Goal: Transaction & Acquisition: Register for event/course

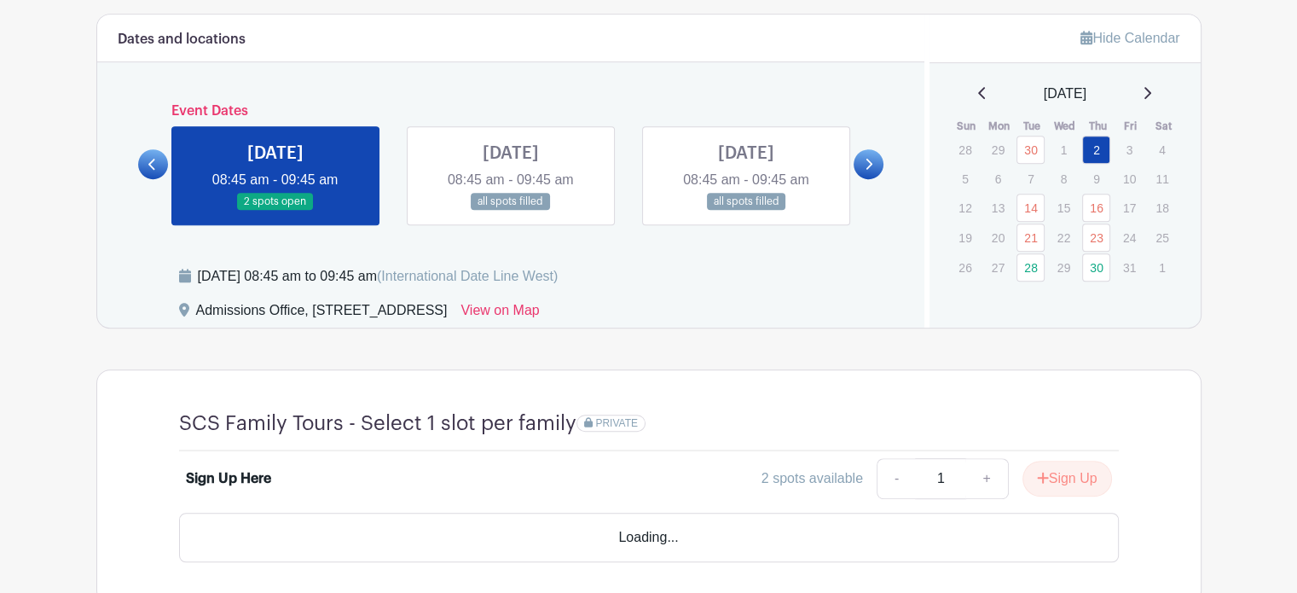
scroll to position [938, 0]
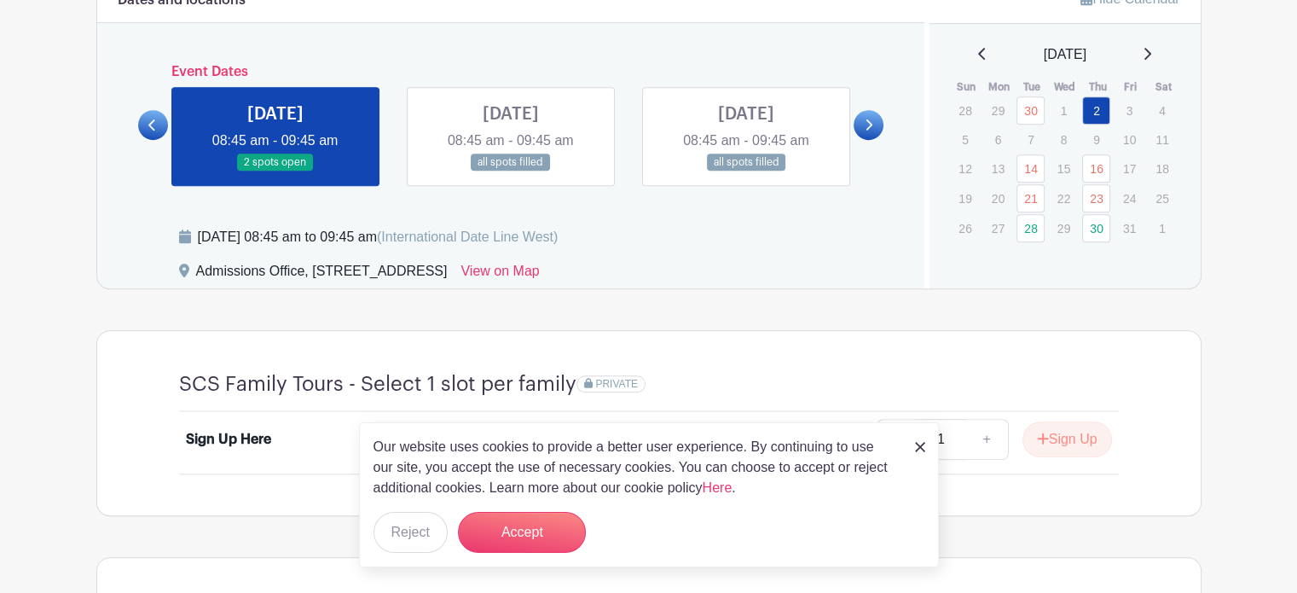
click at [865, 122] on icon at bounding box center [869, 125] width 8 height 13
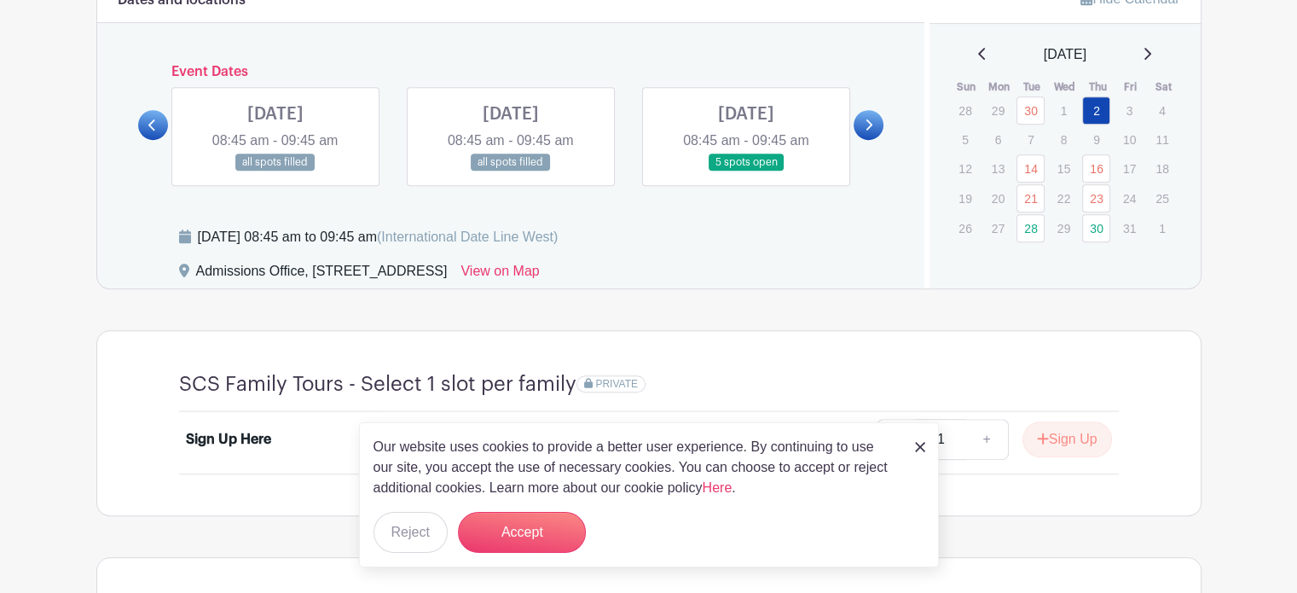
click at [150, 126] on icon at bounding box center [152, 125] width 8 height 13
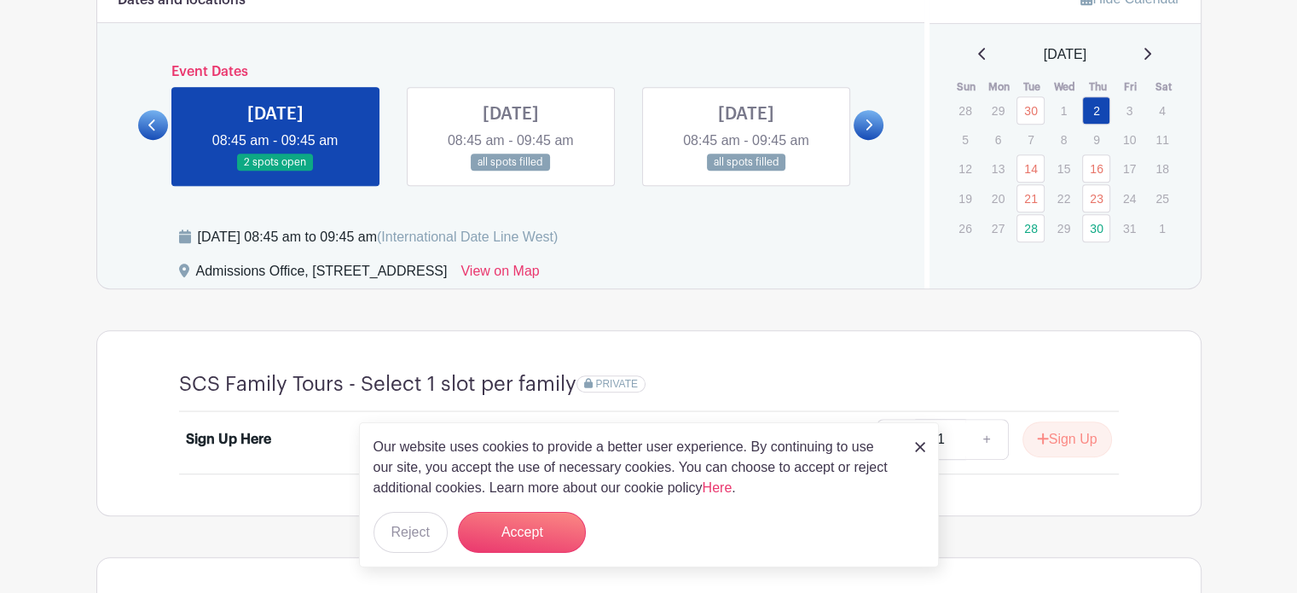
click at [872, 124] on icon at bounding box center [869, 124] width 7 height 11
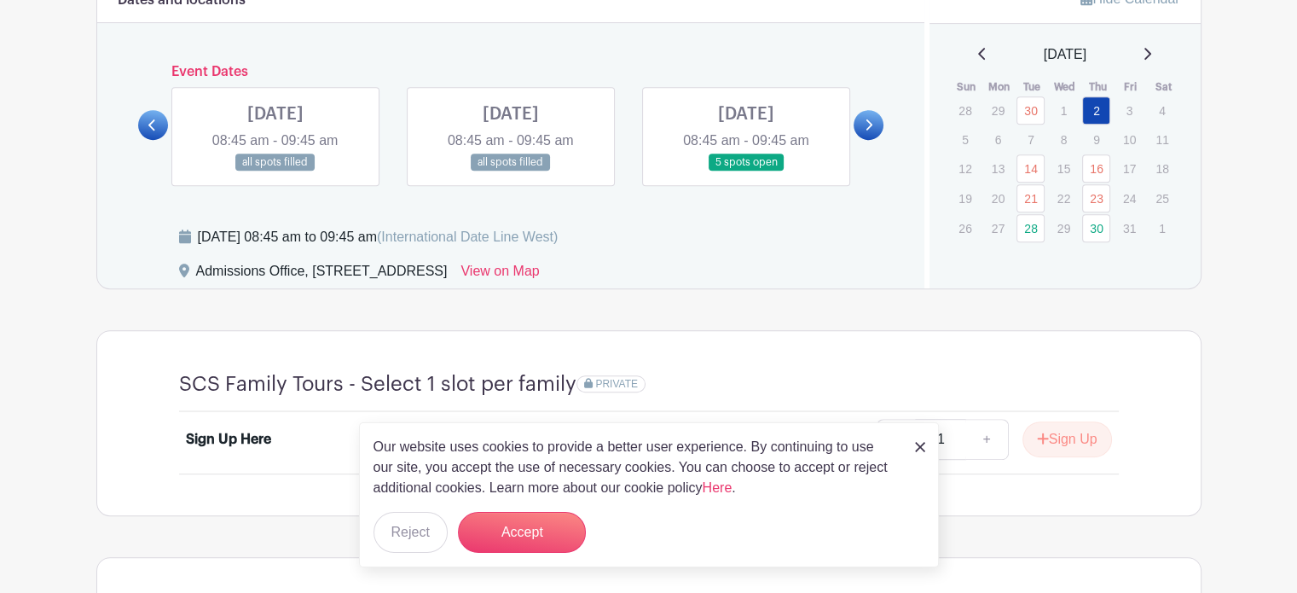
click at [746, 171] on link at bounding box center [746, 171] width 0 height 0
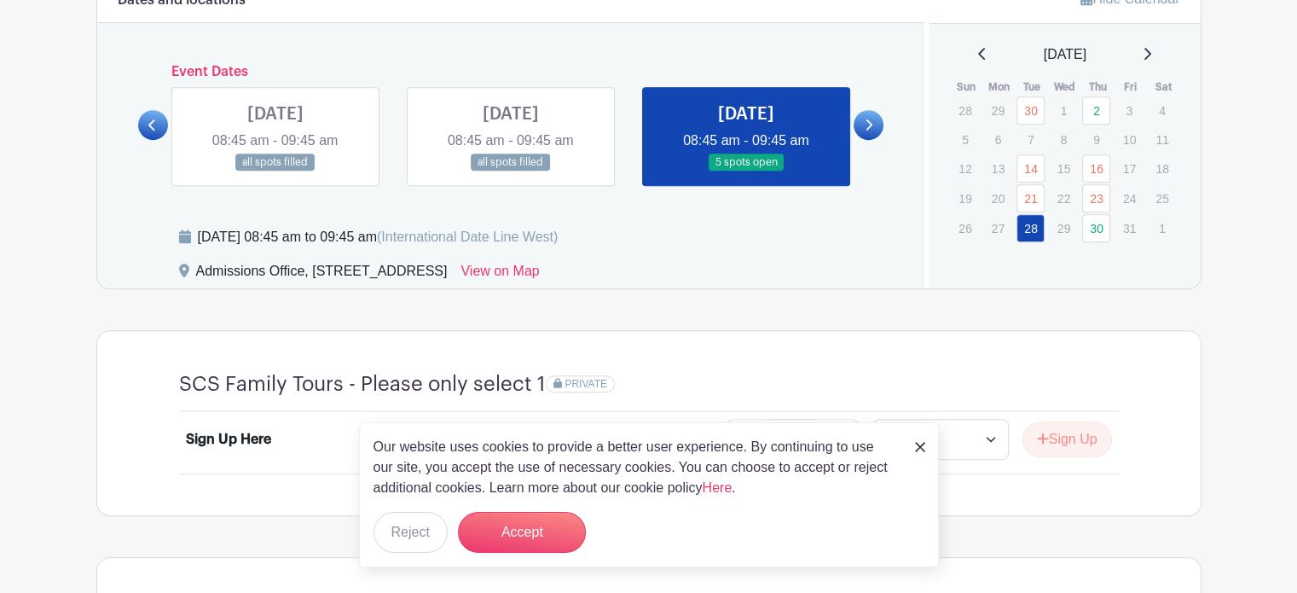
click at [746, 171] on link at bounding box center [746, 171] width 0 height 0
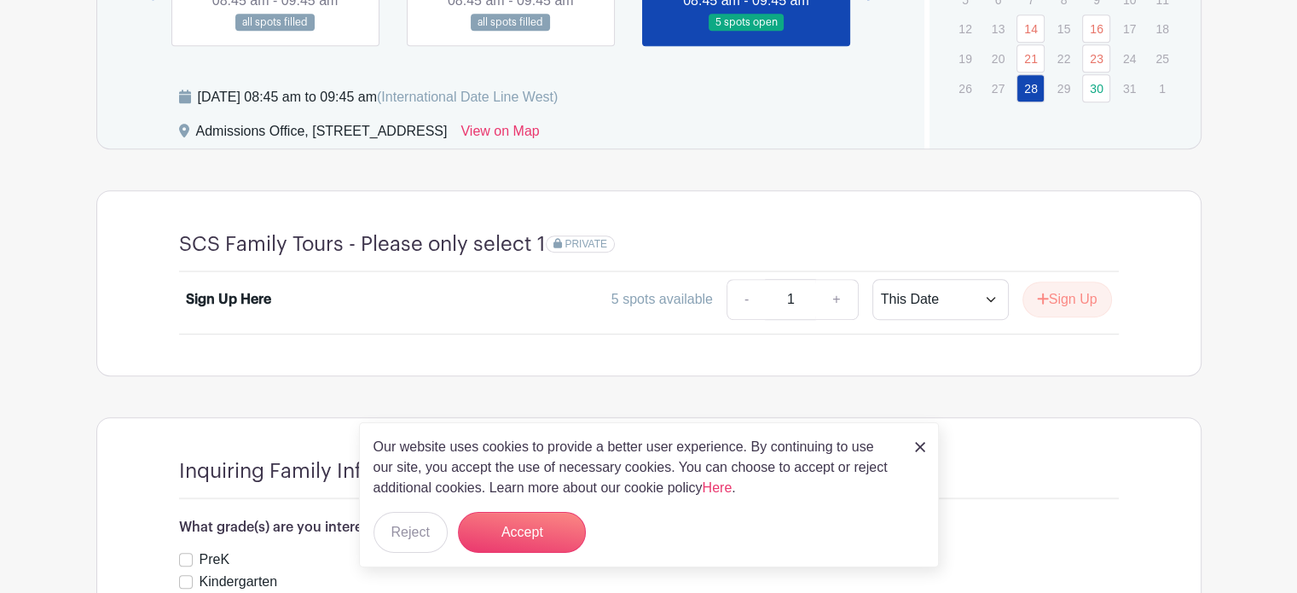
scroll to position [1109, 0]
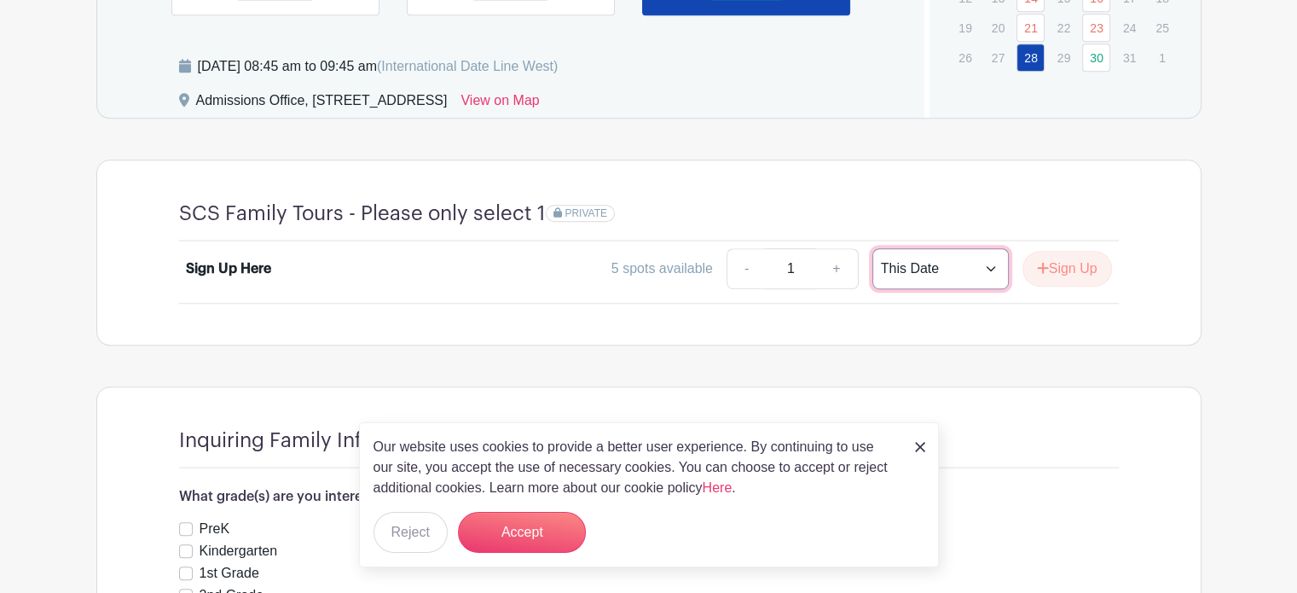
click at [910, 265] on select "This Date Select Dates" at bounding box center [940, 268] width 136 height 41
click at [1162, 318] on div "SCS Family Tours - Please only select 1 PRIVATE Sign Up Here 5 spots available …" at bounding box center [648, 252] width 1105 height 186
click at [1065, 261] on button "Sign Up" at bounding box center [1068, 269] width 90 height 36
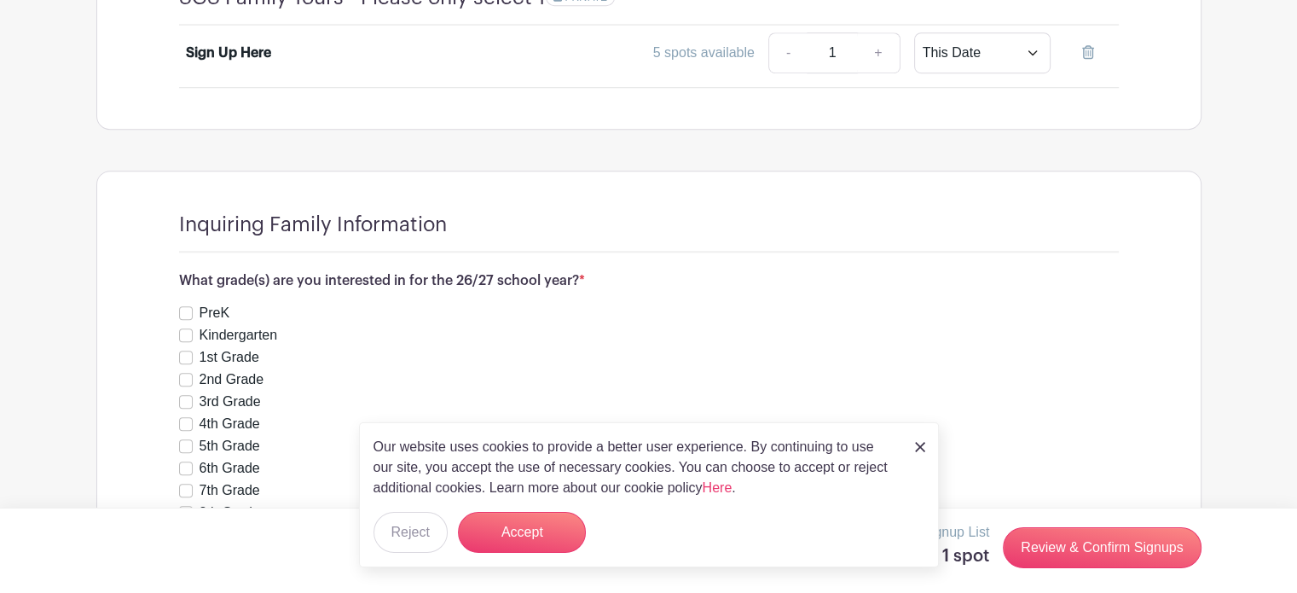
scroll to position [1365, 0]
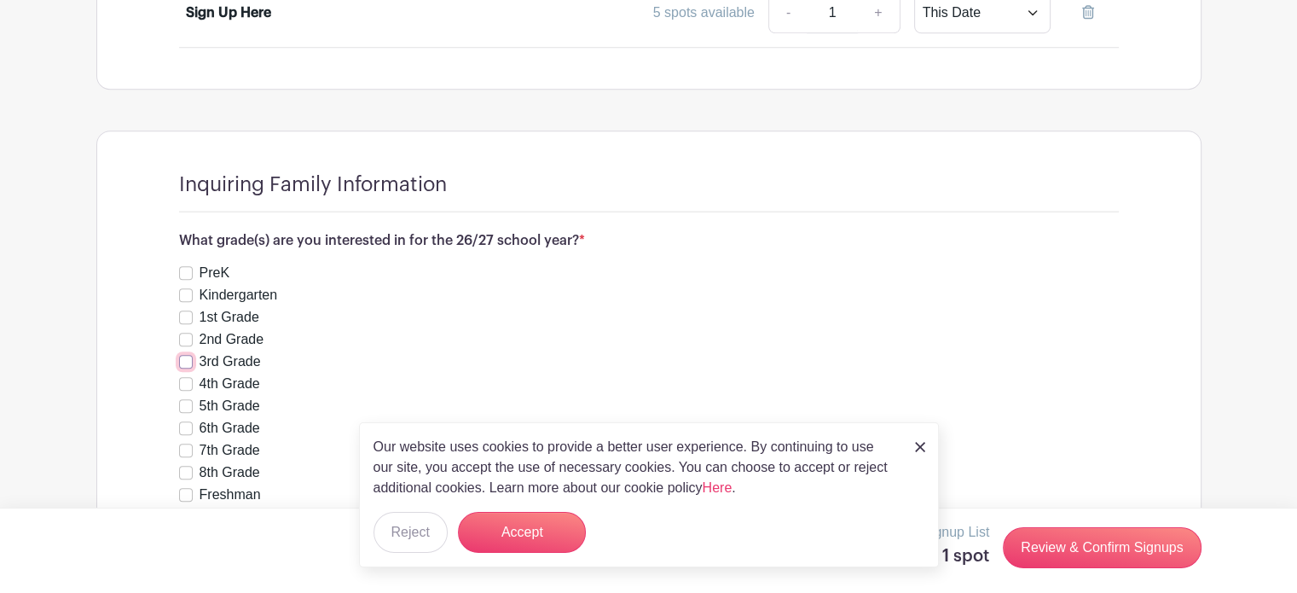
click at [188, 357] on input "3rd Grade" at bounding box center [186, 362] width 14 height 14
checkbox input "true"
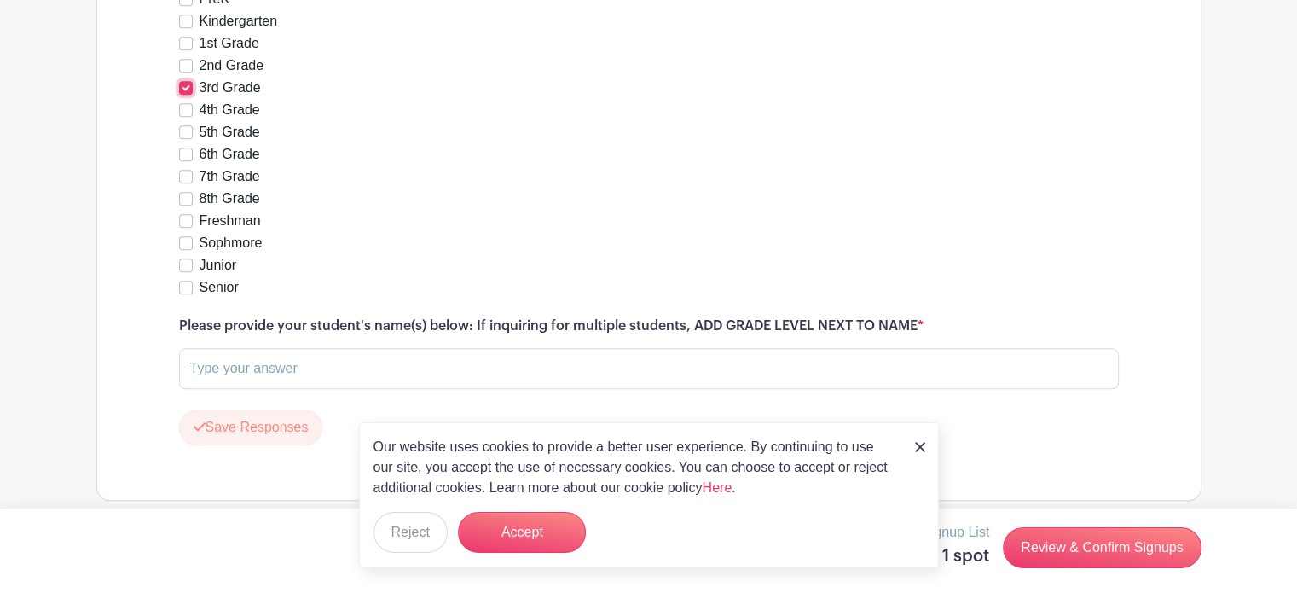
scroll to position [1649, 0]
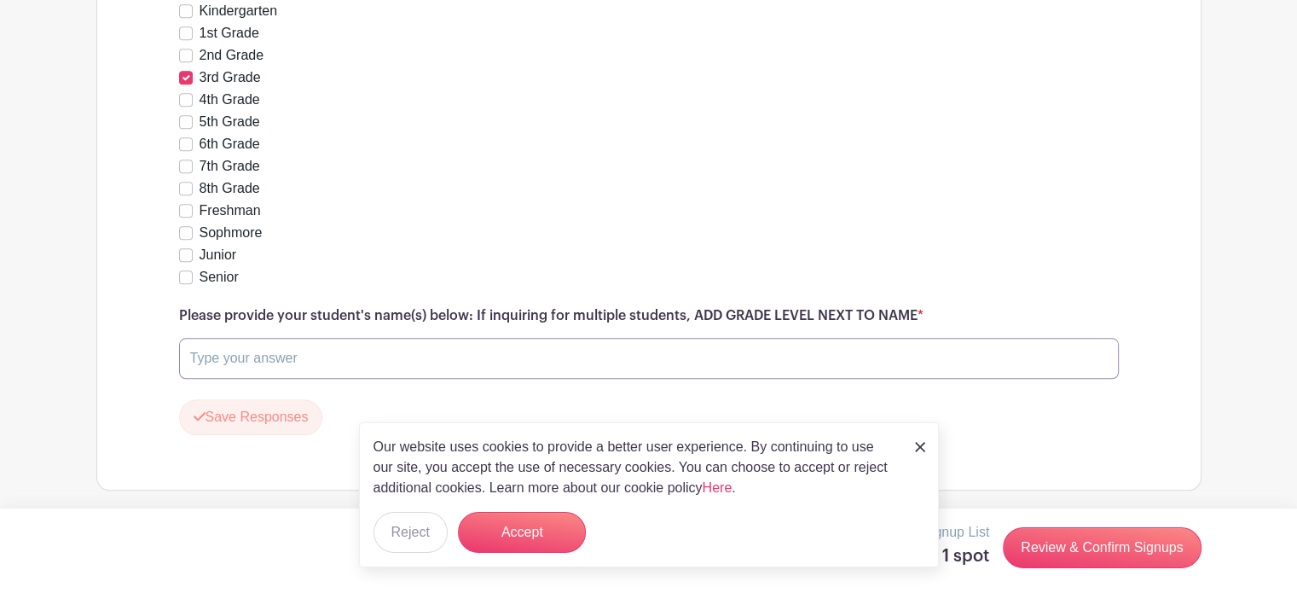
click at [378, 354] on input "text" at bounding box center [649, 358] width 940 height 41
type input "Isla [PERSON_NAME]"
click at [541, 535] on button "Accept" at bounding box center [522, 532] width 128 height 41
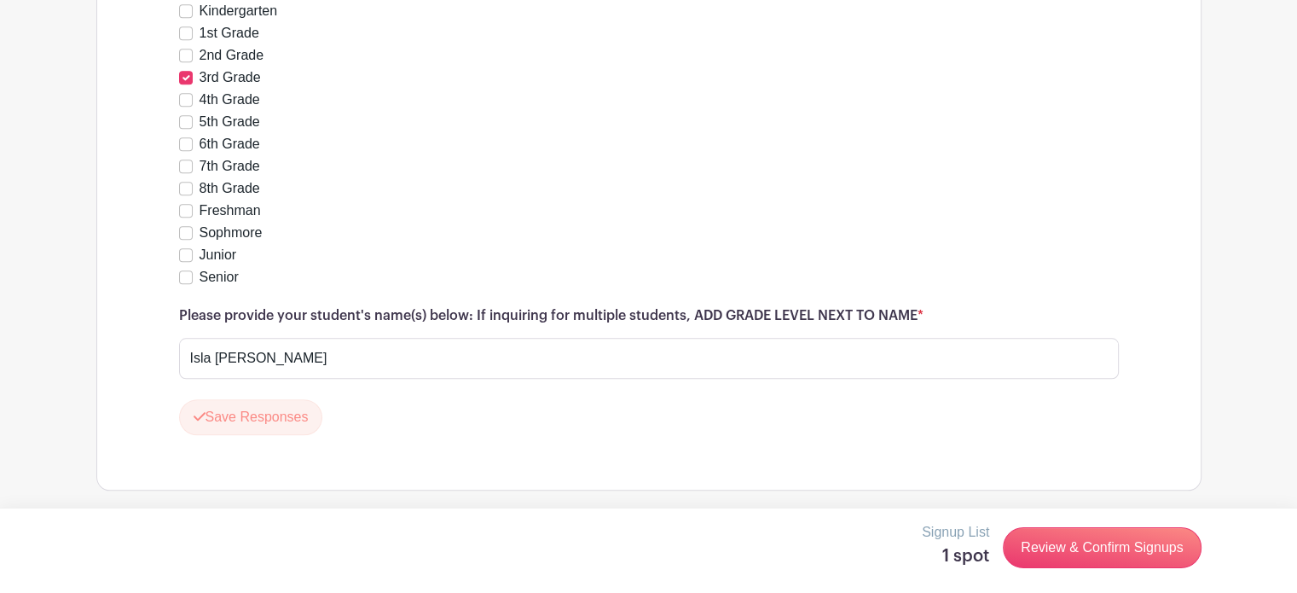
click at [1150, 323] on div "Inquiring Family Information What grade(s) are you interested in for the 26/27 …" at bounding box center [649, 168] width 1022 height 642
click at [1071, 545] on link "Review & Confirm Signups" at bounding box center [1102, 547] width 198 height 41
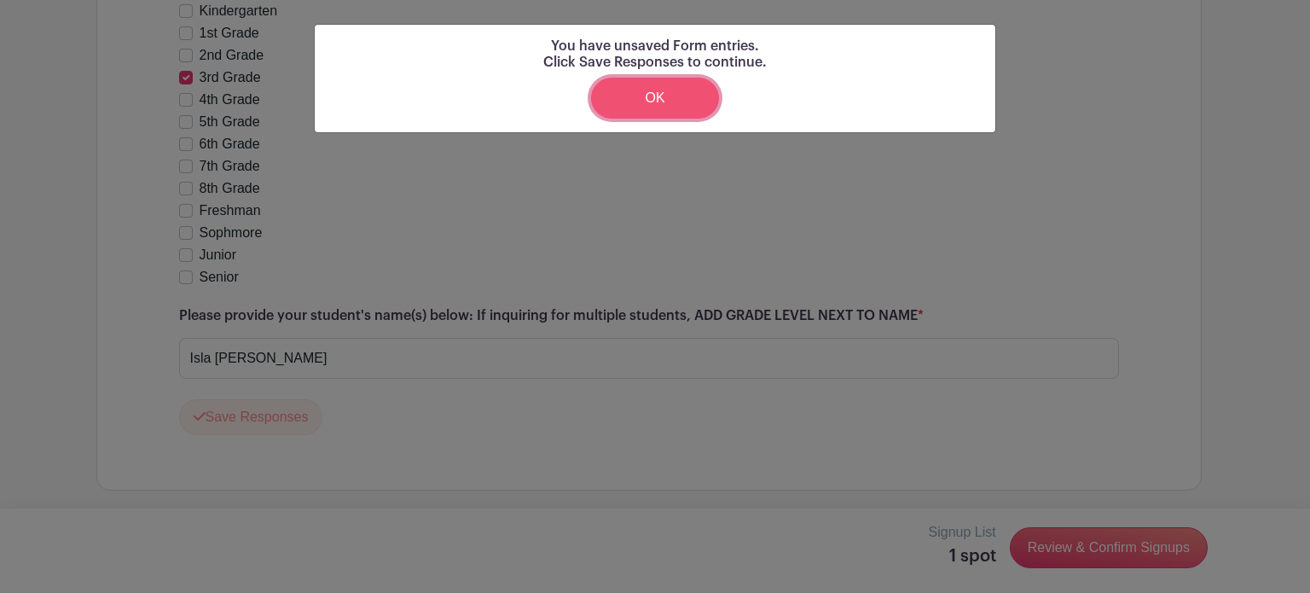
click at [653, 99] on link "OK" at bounding box center [655, 98] width 128 height 41
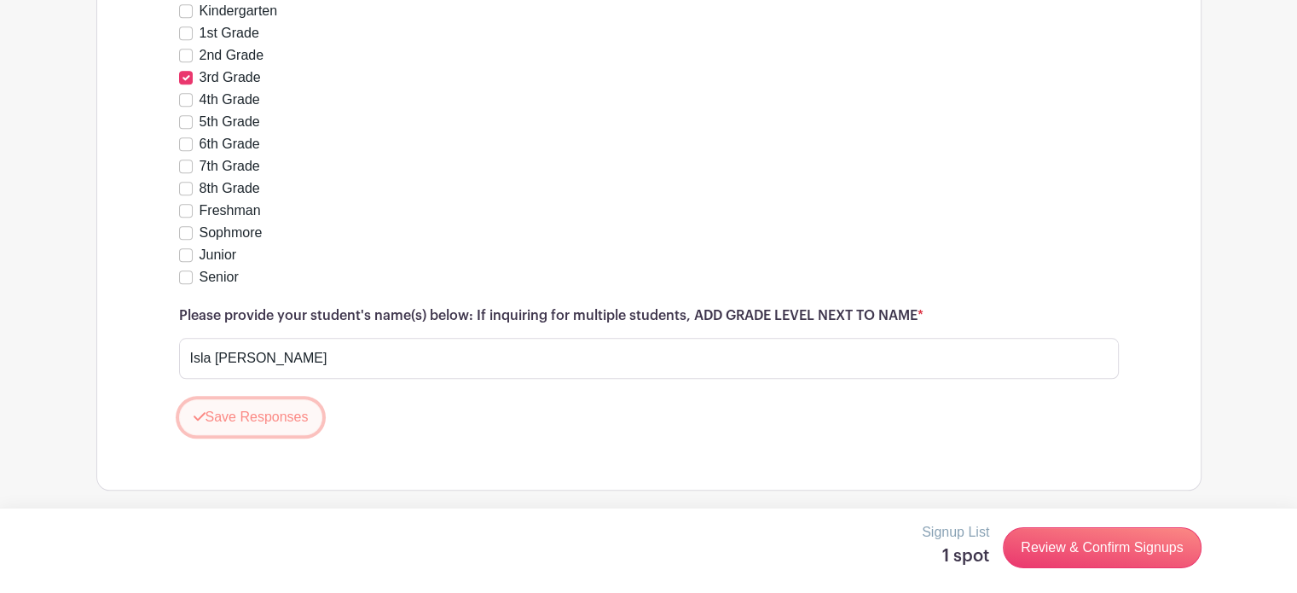
click at [255, 410] on button "Save Responses" at bounding box center [251, 417] width 144 height 36
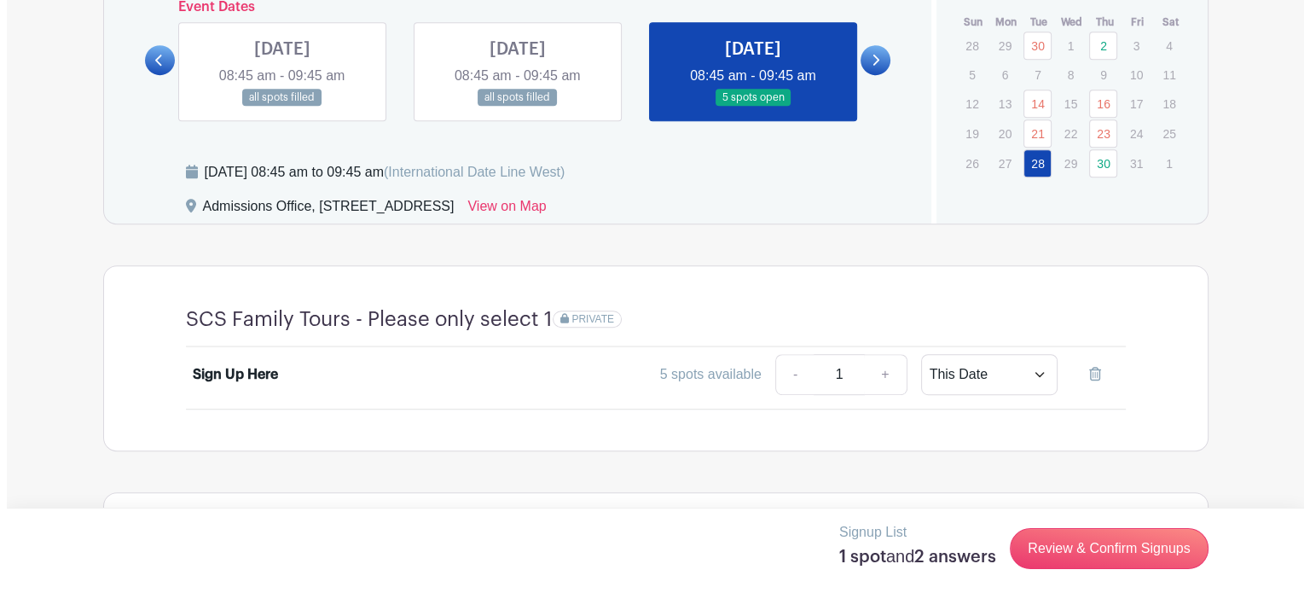
scroll to position [1429, 0]
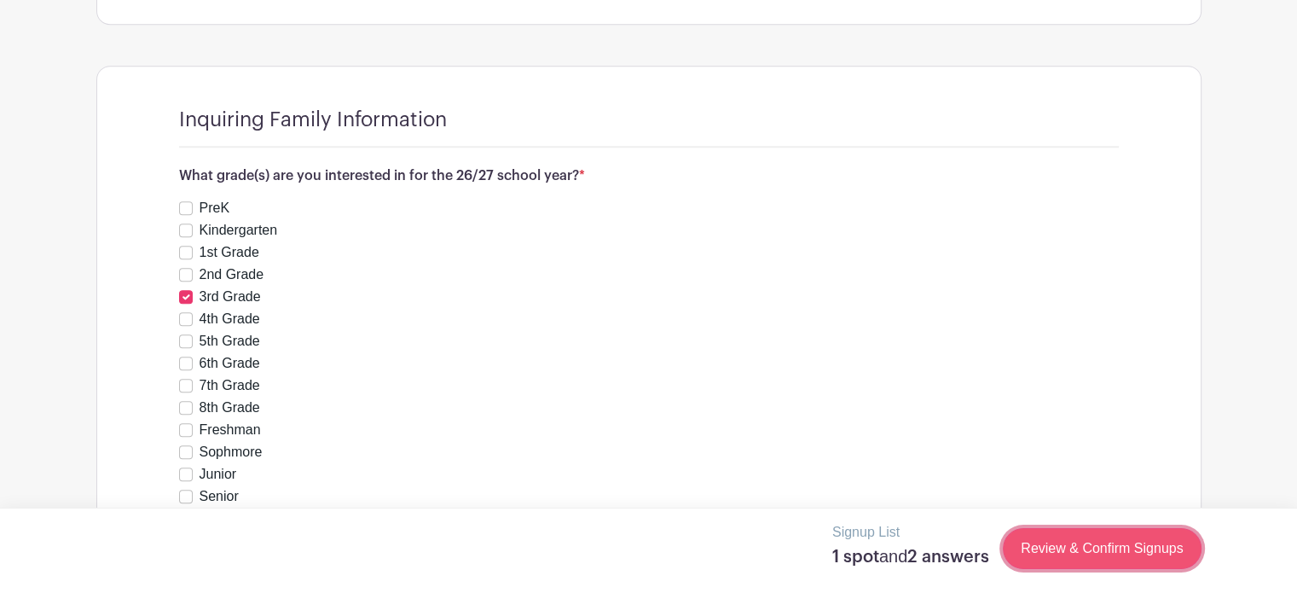
click at [1139, 542] on link "Review & Confirm Signups" at bounding box center [1102, 548] width 198 height 41
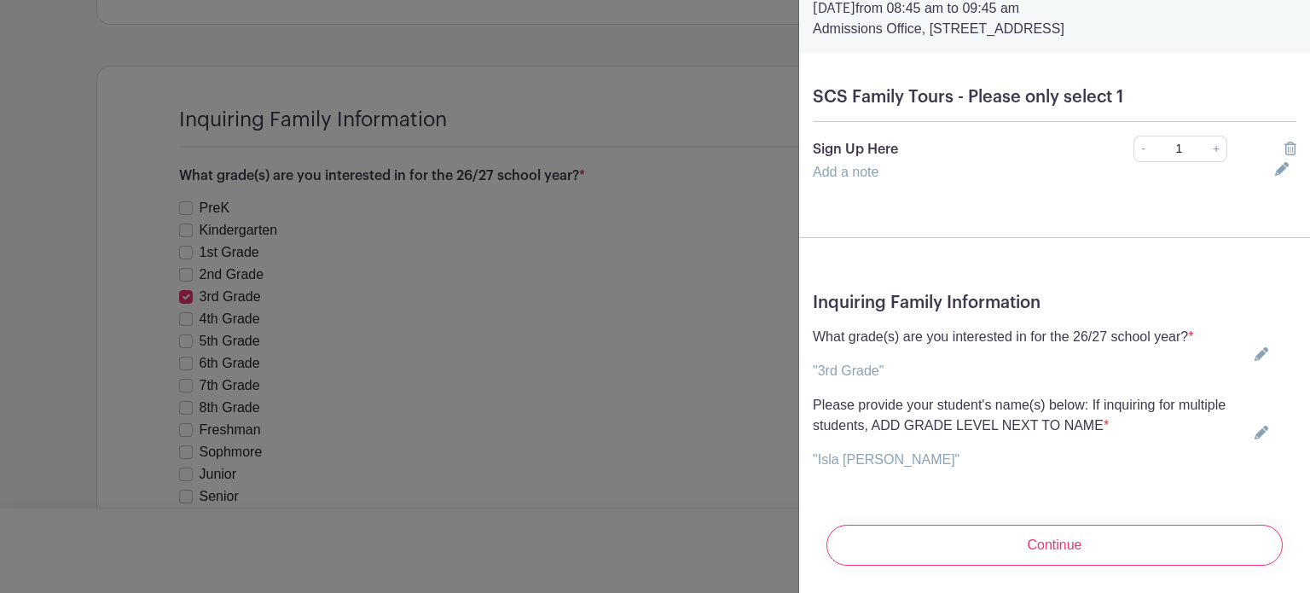
scroll to position [88, 0]
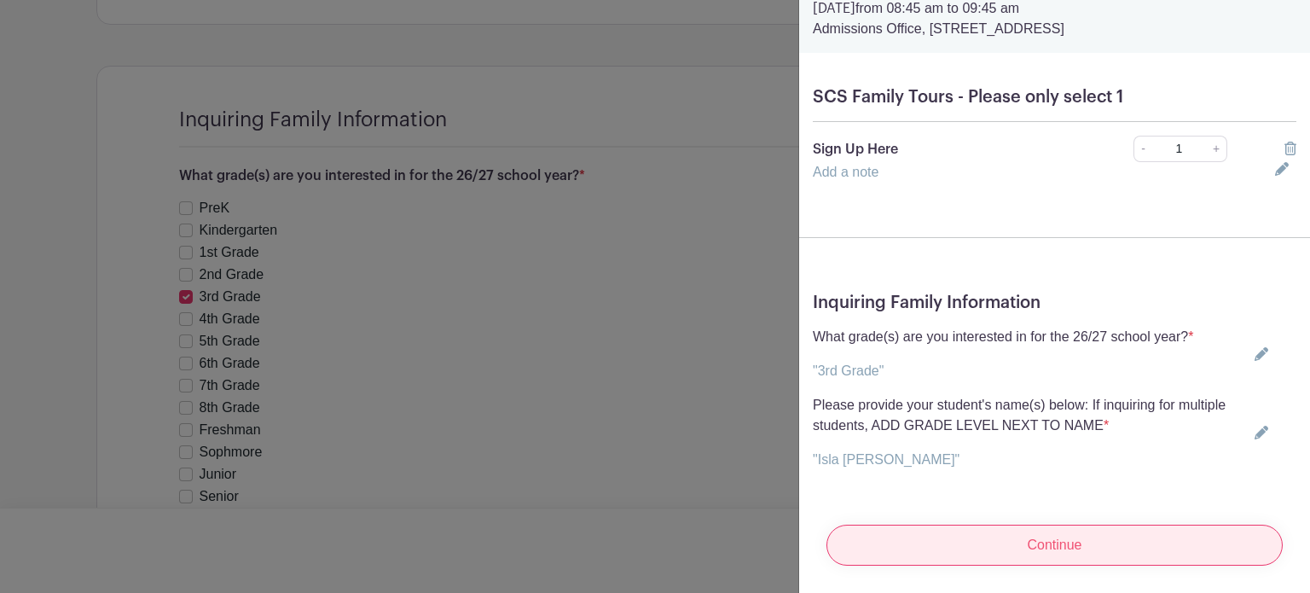
click at [1046, 534] on input "Continue" at bounding box center [1054, 544] width 456 height 41
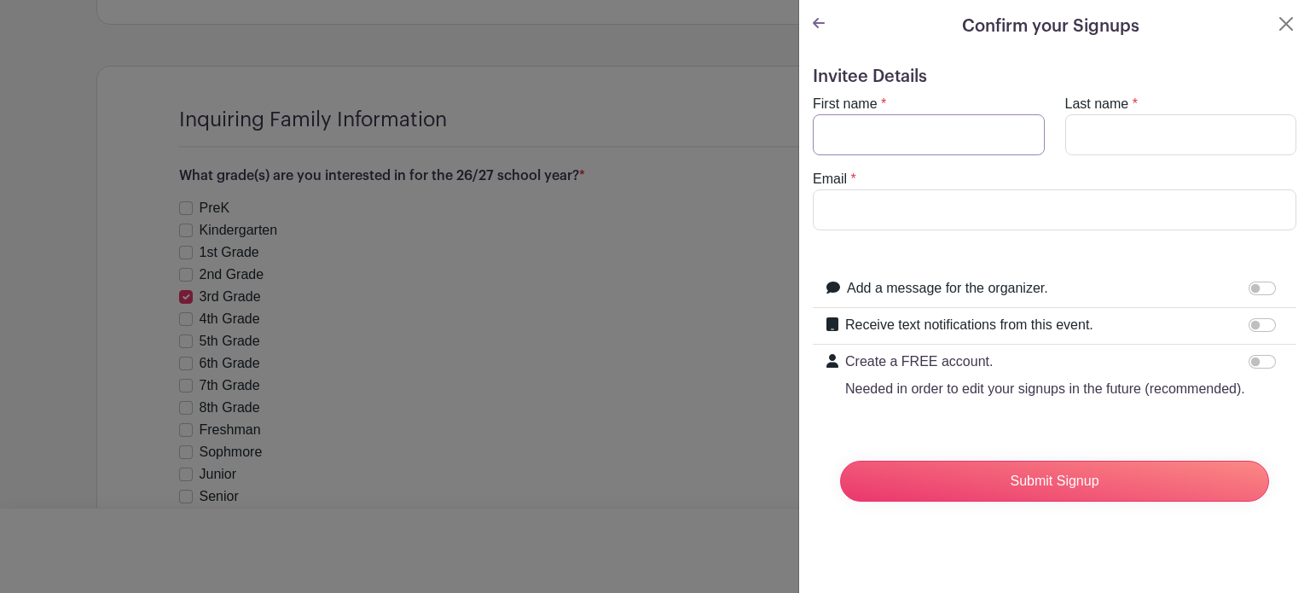
click at [949, 144] on input "First name" at bounding box center [929, 134] width 232 height 41
type input "[PERSON_NAME]"
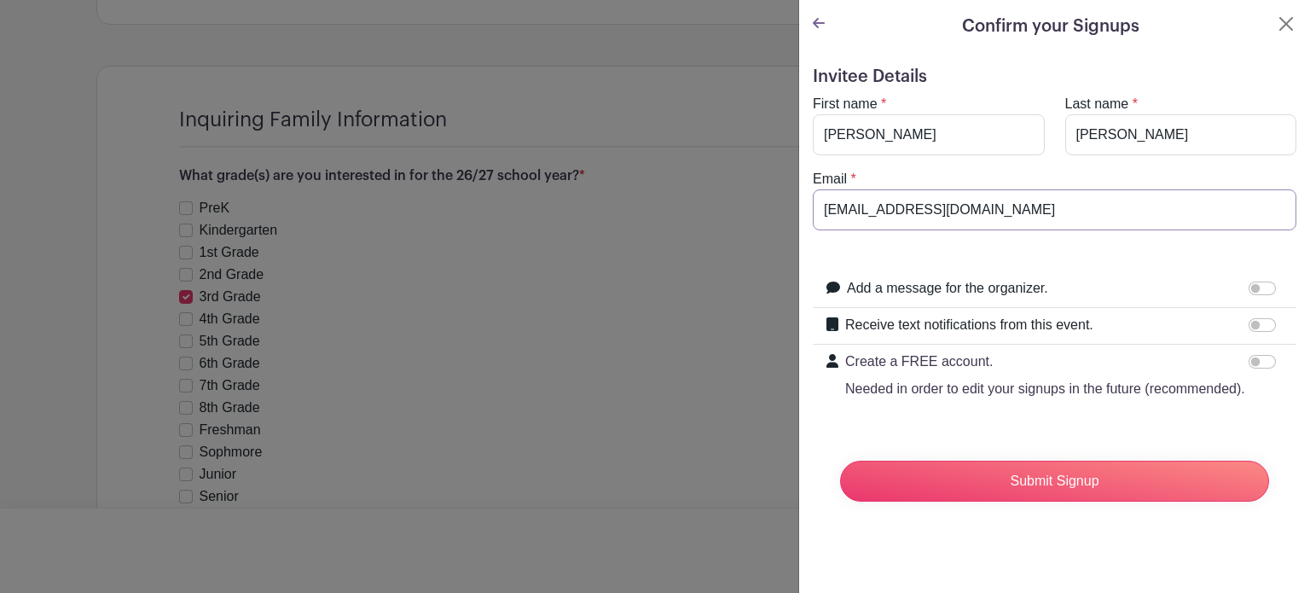
type input "[EMAIL_ADDRESS][DOMAIN_NAME]"
click at [972, 248] on form "Invitee Details First name * [PERSON_NAME] Last name * [PERSON_NAME] Email * [E…" at bounding box center [1055, 291] width 484 height 449
click at [1249, 325] on input "Receive text notifications from this event." at bounding box center [1262, 325] width 27 height 14
checkbox input "true"
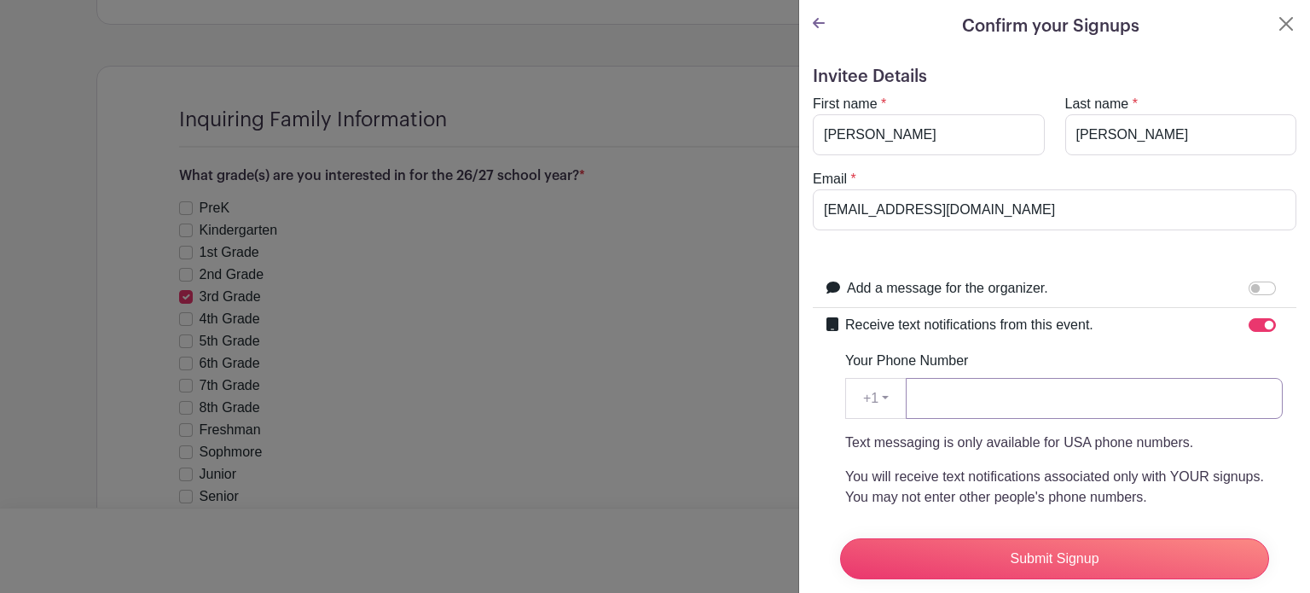
click at [994, 414] on input "Your Phone Number" at bounding box center [1094, 398] width 377 height 41
type input "5745143765"
click at [1030, 446] on p "Text messaging is only available for USA phone numbers." at bounding box center [1064, 442] width 438 height 20
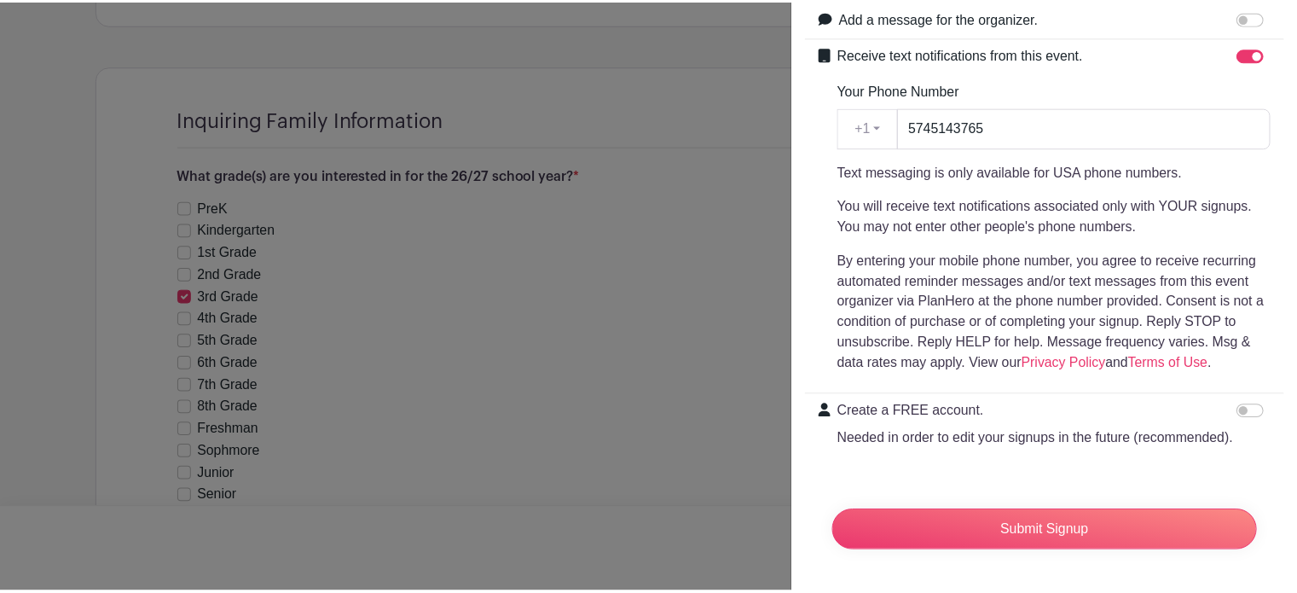
scroll to position [302, 0]
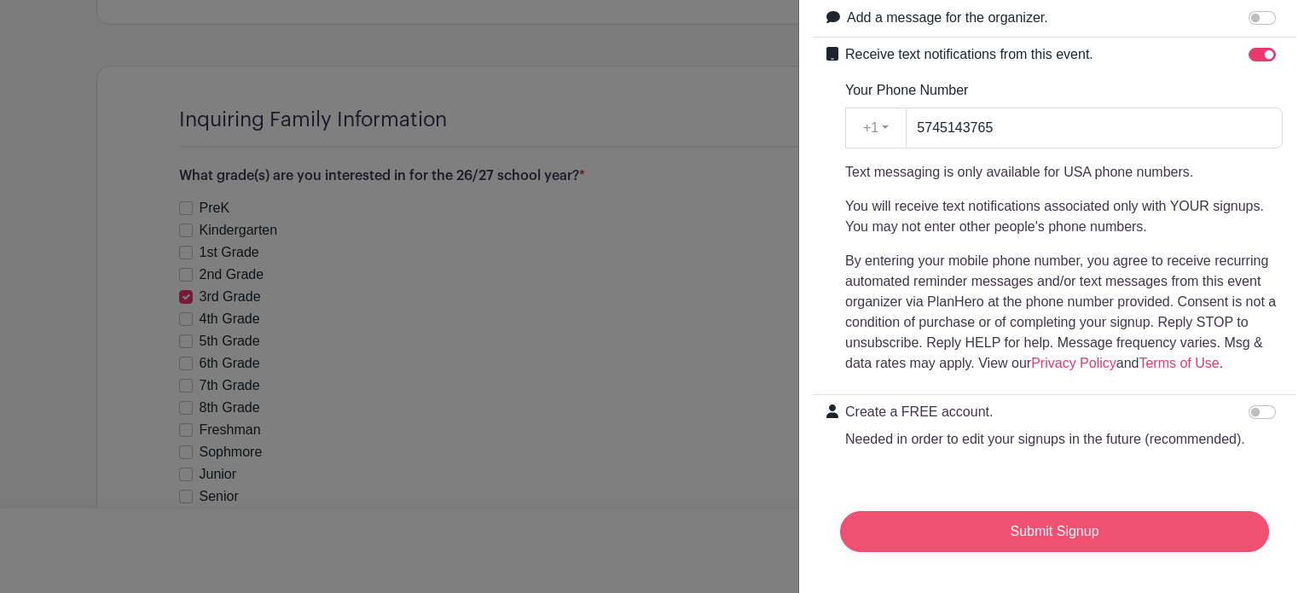
click at [1054, 523] on input "Submit Signup" at bounding box center [1054, 531] width 429 height 41
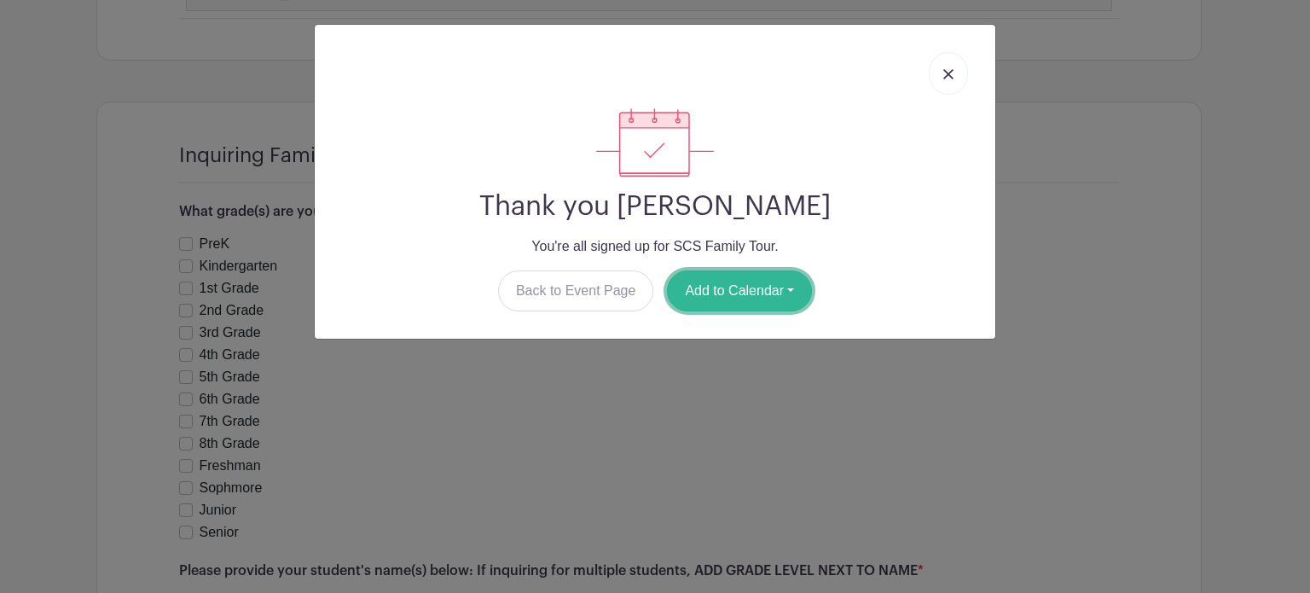
click at [710, 291] on button "Add to Calendar" at bounding box center [739, 290] width 145 height 41
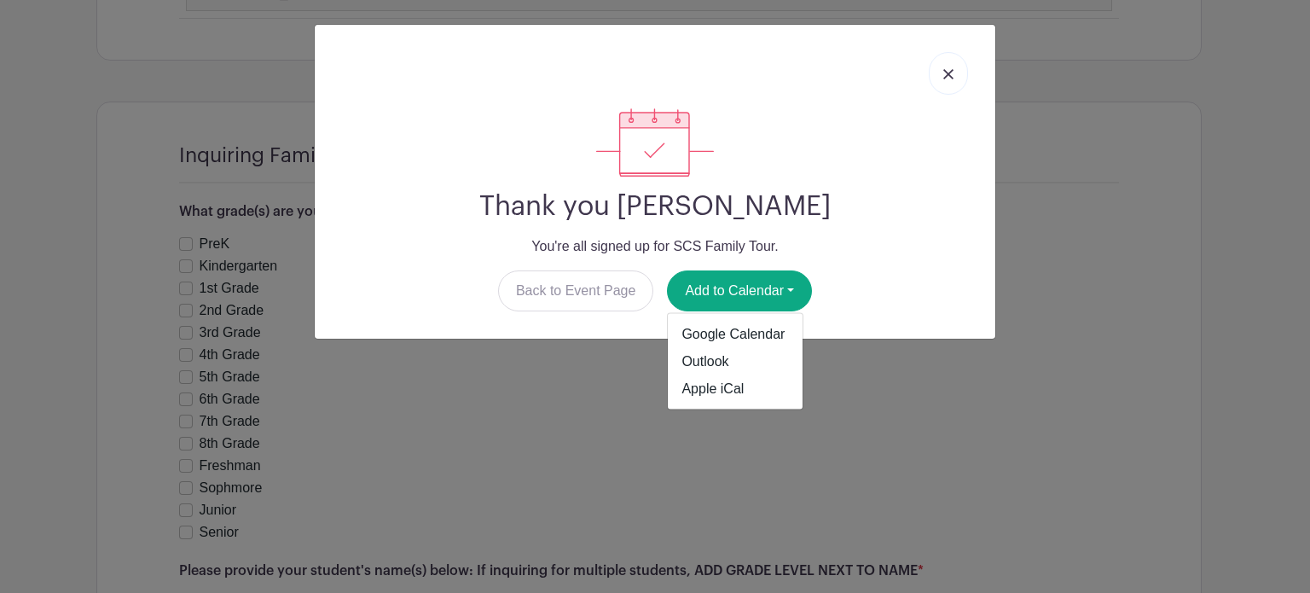
click at [1084, 333] on div "Thank you [PERSON_NAME] You're all signed up for SCS Family Tour. Back to Event…" at bounding box center [655, 296] width 1310 height 593
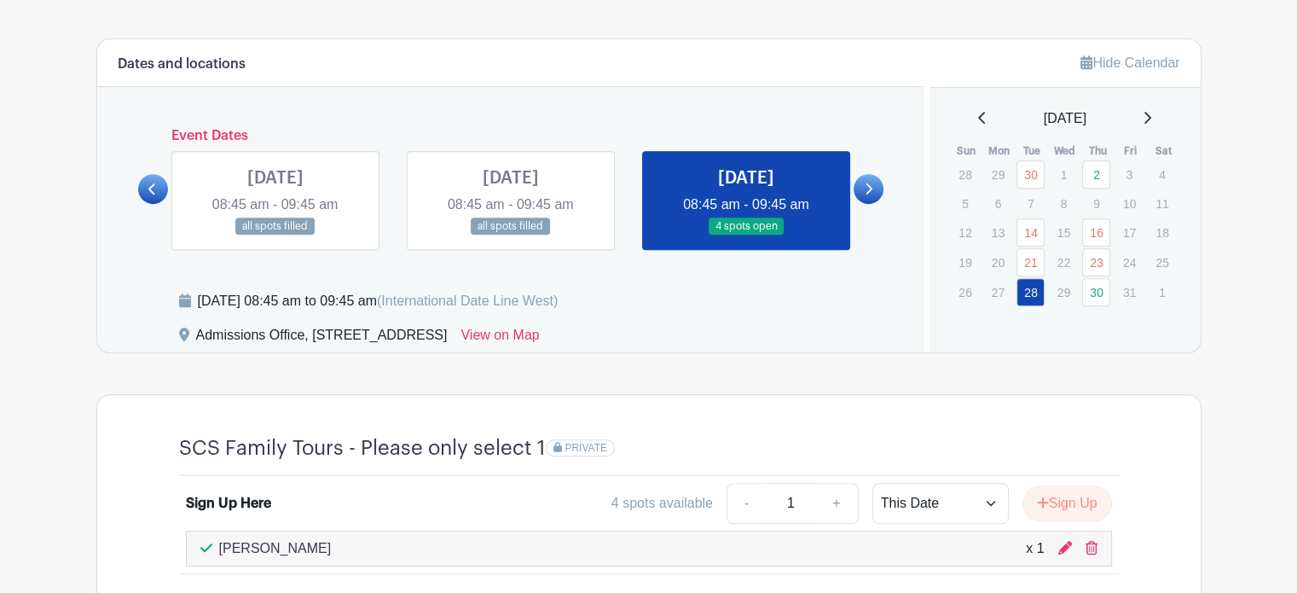
scroll to position [1109, 0]
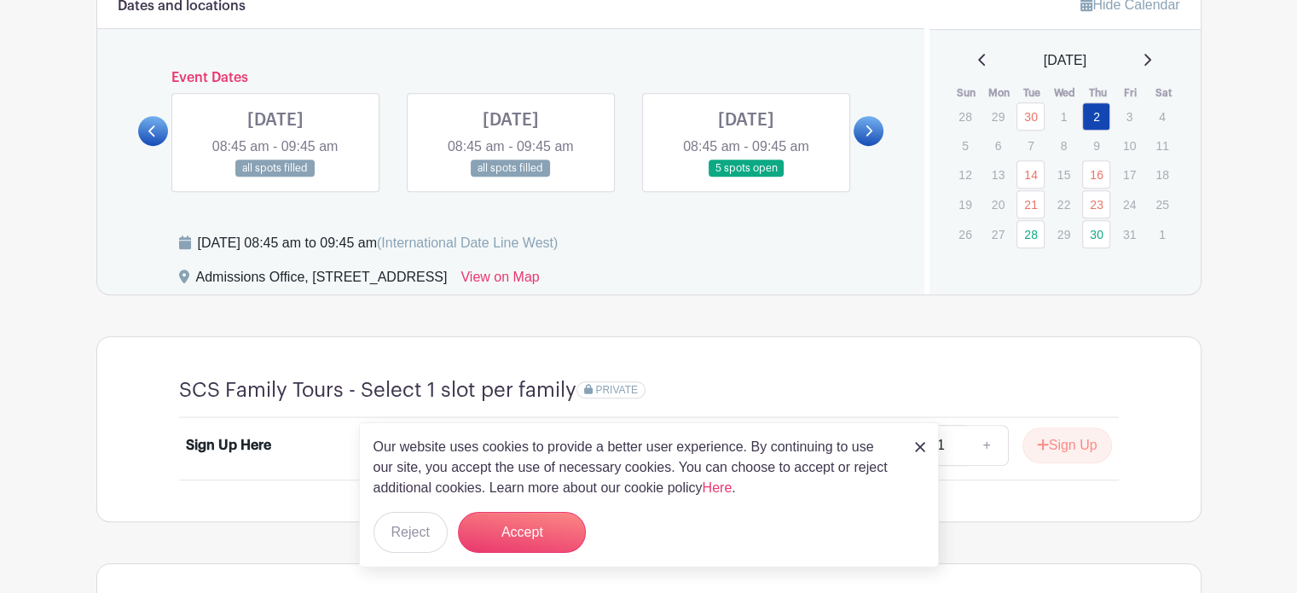
scroll to position [938, 0]
